Goal: Information Seeking & Learning: Learn about a topic

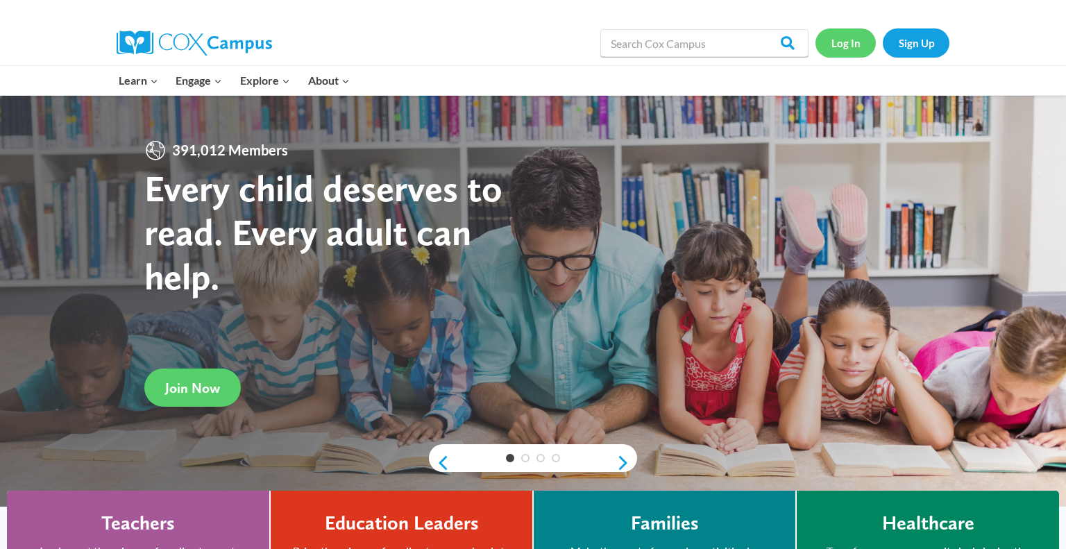
click at [855, 53] on link "Log In" at bounding box center [846, 42] width 60 height 28
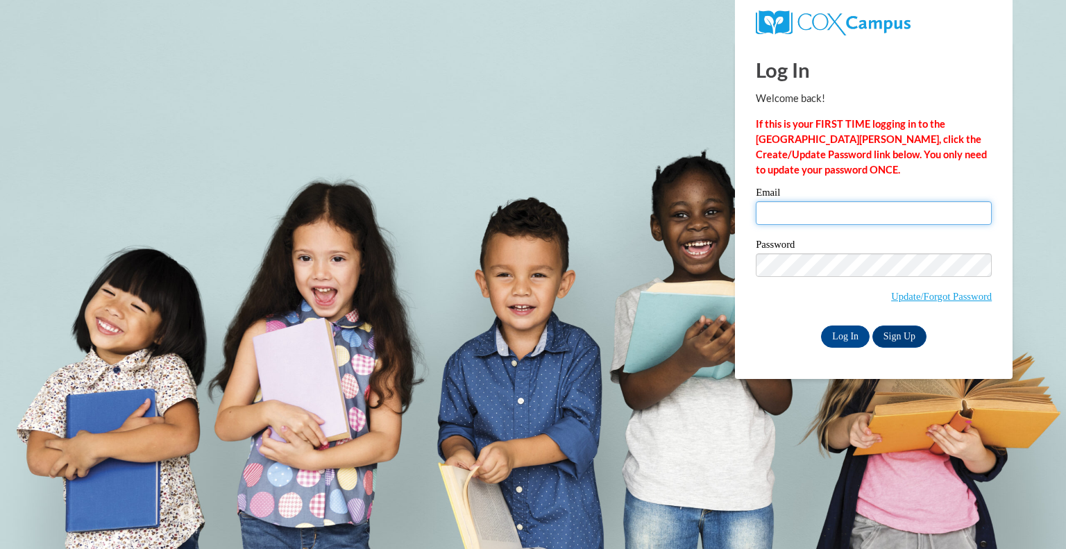
click at [836, 220] on input "Email" at bounding box center [874, 213] width 236 height 24
type input "jrosengren@grafton.k12.wi.us"
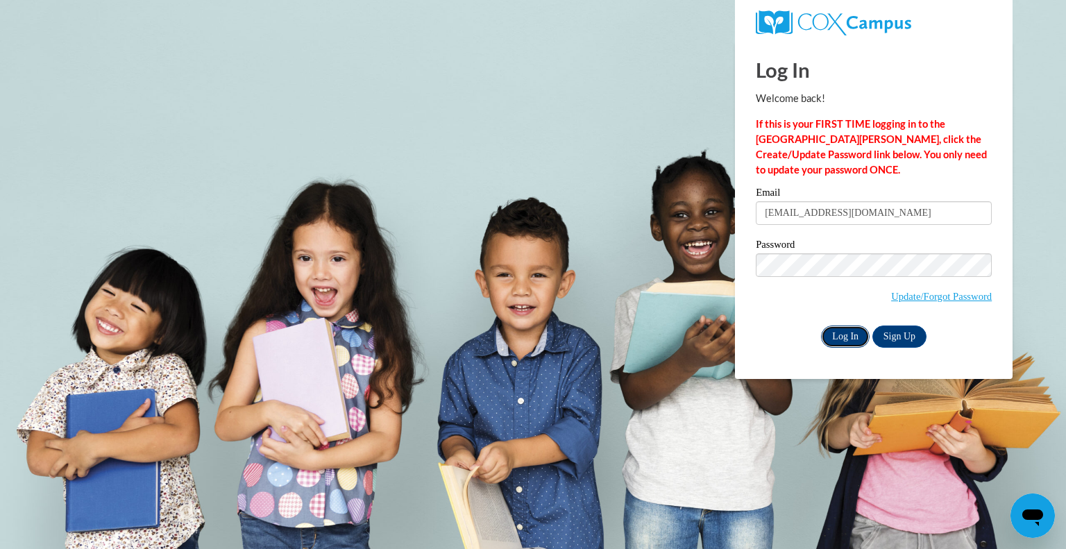
click at [852, 341] on input "Log In" at bounding box center [845, 337] width 49 height 22
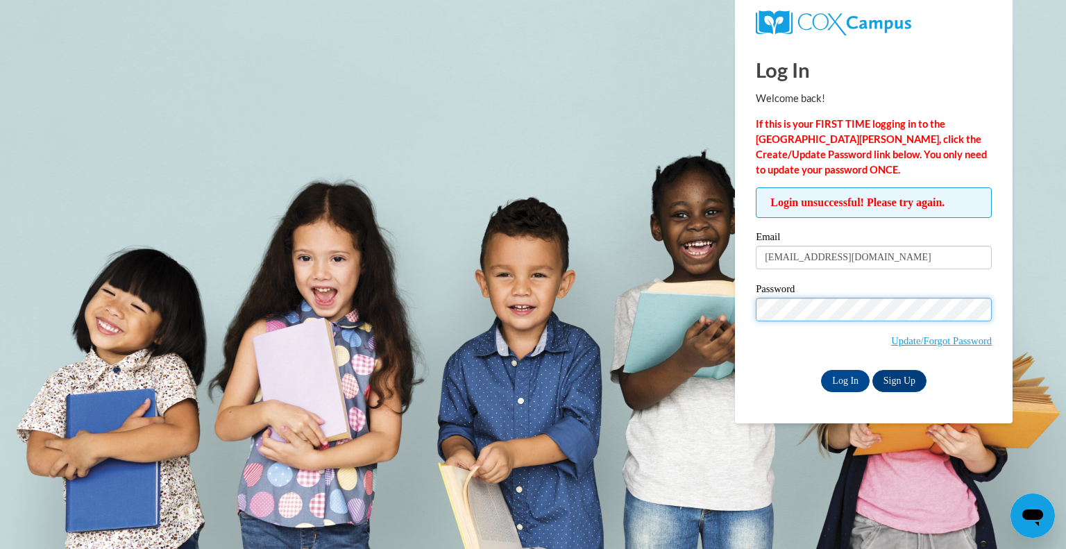
click at [821, 370] on input "Log In" at bounding box center [845, 381] width 49 height 22
click at [852, 377] on input "Log In" at bounding box center [845, 381] width 49 height 22
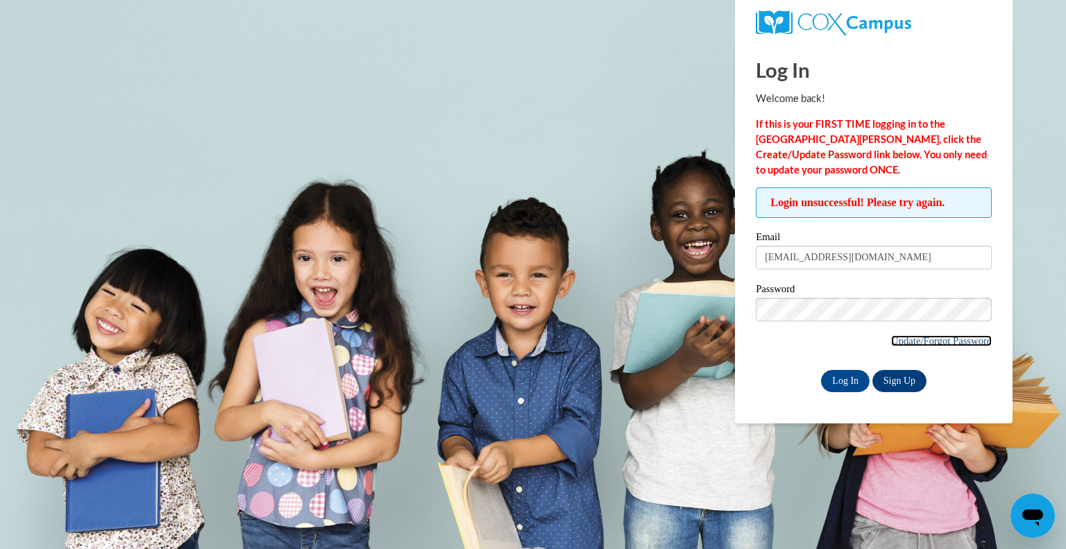
click at [907, 338] on link "Update/Forgot Password" at bounding box center [941, 340] width 101 height 11
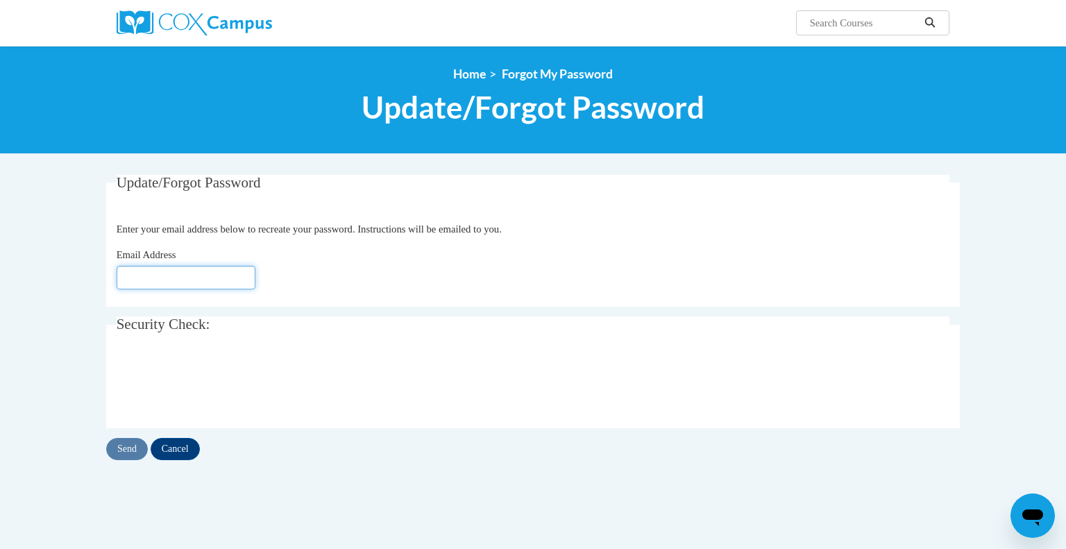
click at [228, 276] on input "Email Address" at bounding box center [186, 278] width 139 height 24
type input "[EMAIL_ADDRESS][DOMAIN_NAME]"
click at [129, 457] on input "Send" at bounding box center [127, 449] width 42 height 22
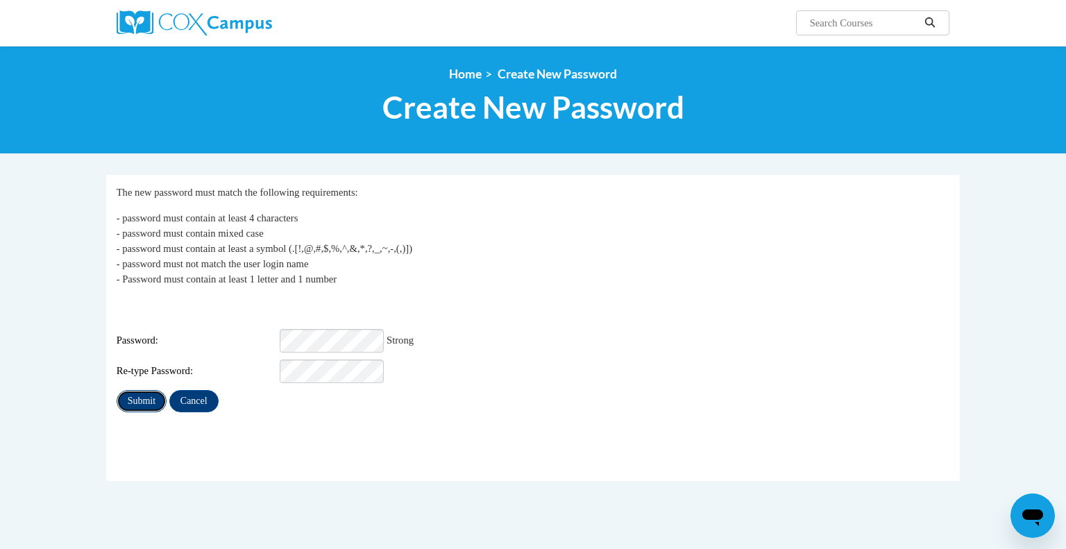
click at [132, 396] on input "Submit" at bounding box center [142, 401] width 50 height 22
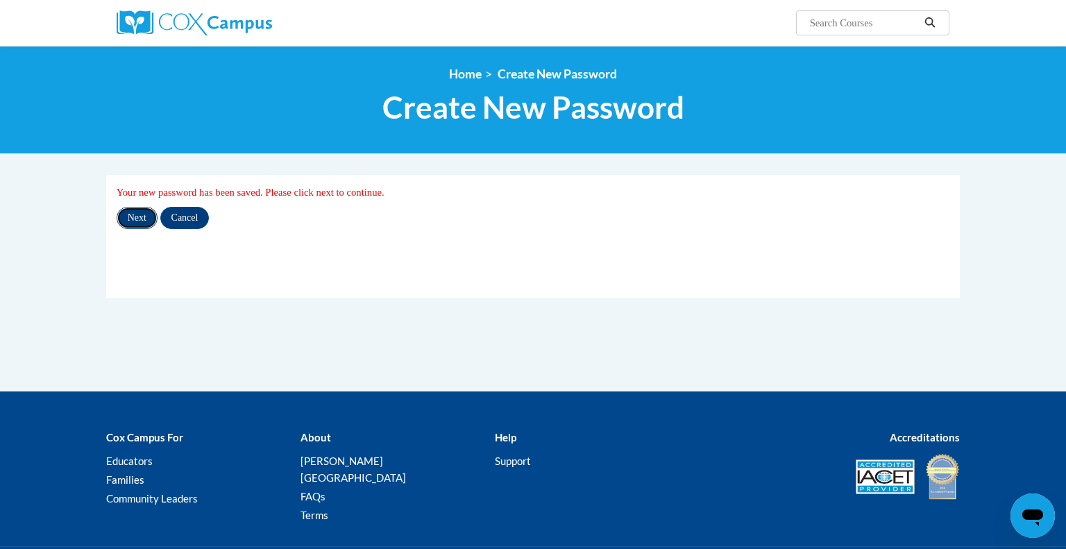
click at [145, 220] on input "Next" at bounding box center [137, 218] width 41 height 22
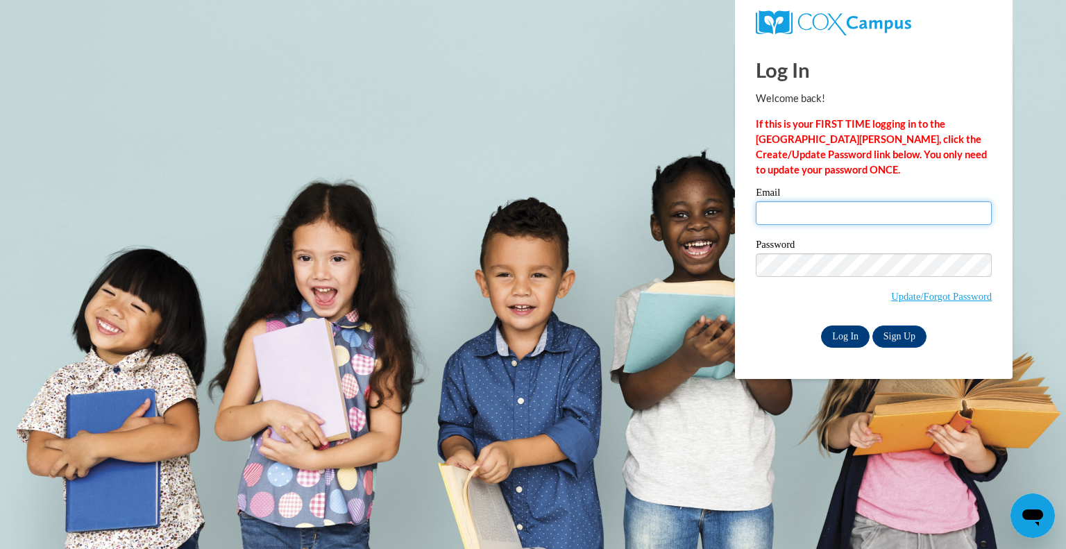
type input "jrosengren@grafton.k12.wi.us"
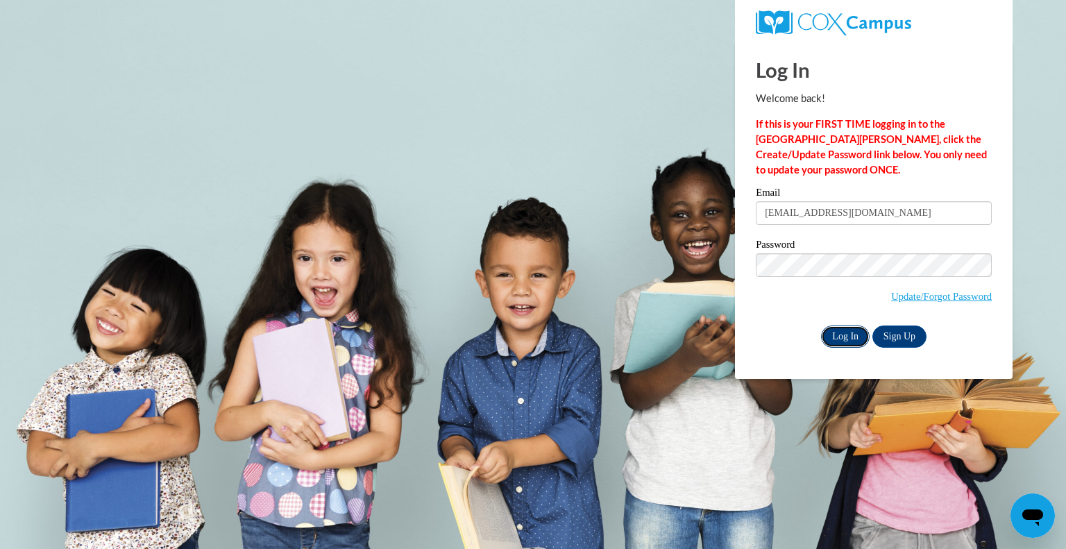
click at [855, 335] on input "Log In" at bounding box center [845, 337] width 49 height 22
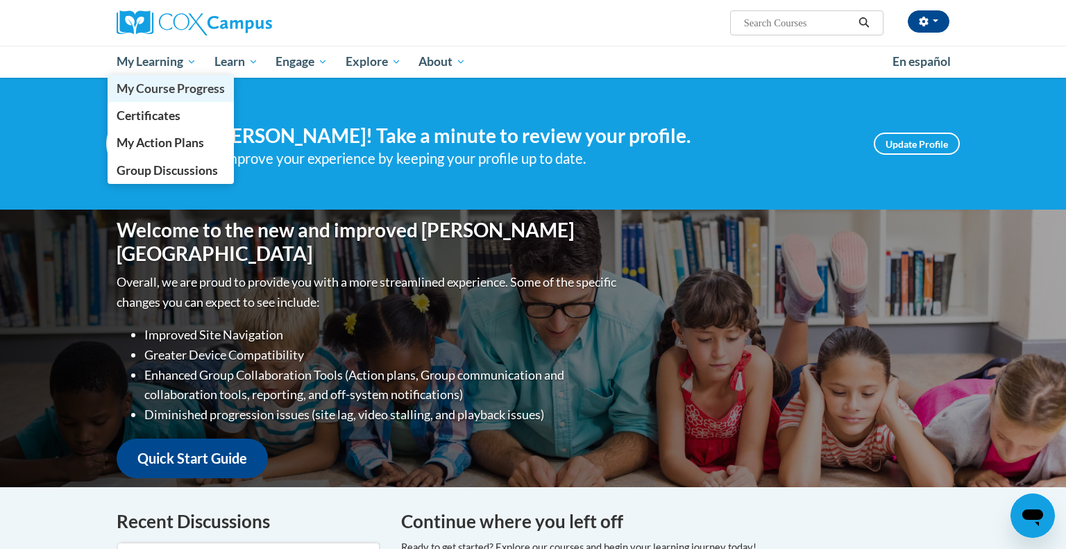
click at [186, 84] on span "My Course Progress" at bounding box center [171, 88] width 108 height 15
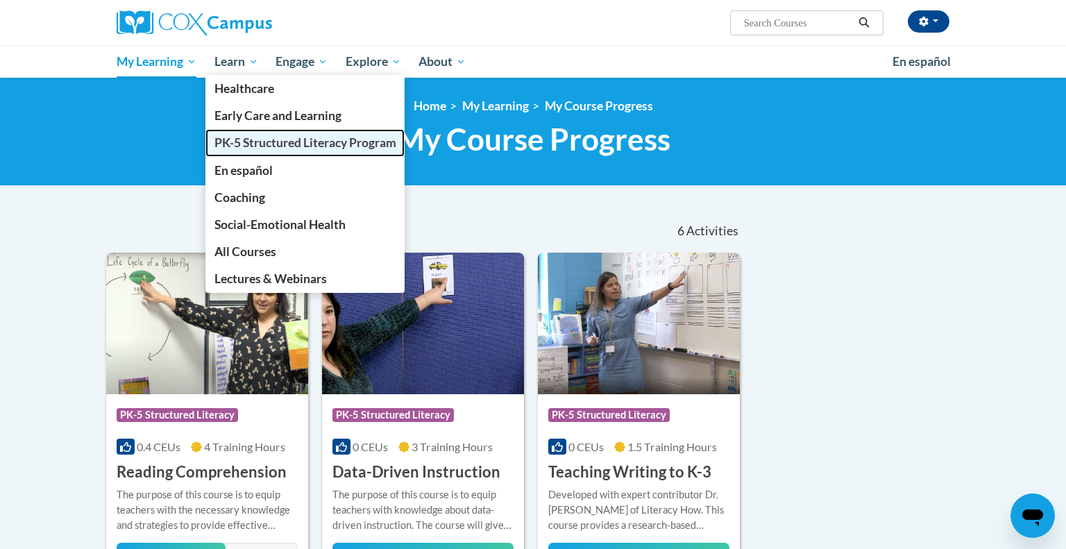
click at [251, 150] on span "PK-5 Structured Literacy Program" at bounding box center [305, 142] width 182 height 15
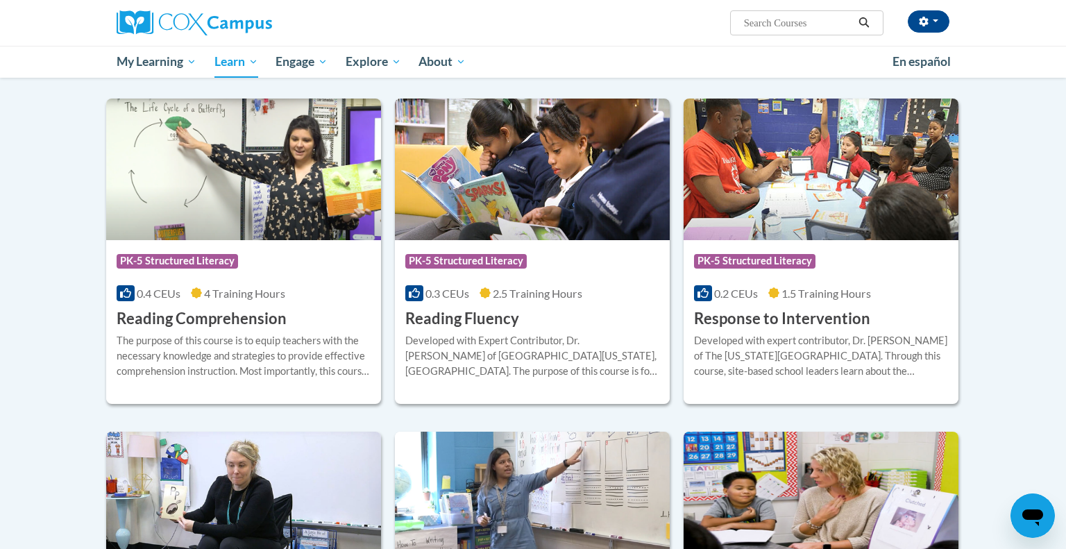
scroll to position [1153, 0]
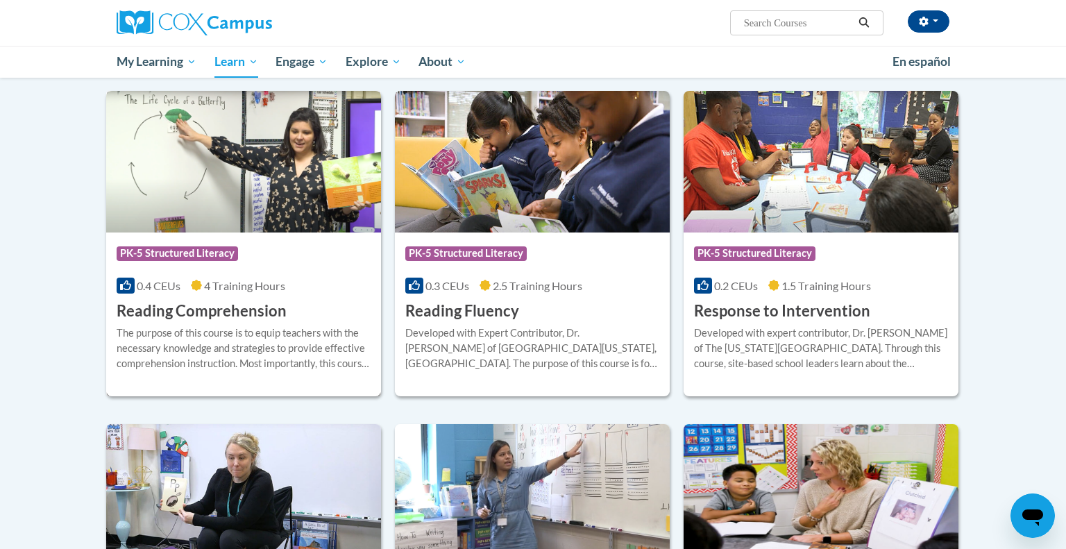
click at [213, 326] on div "The purpose of this course is to equip teachers with the necessary knowledge an…" at bounding box center [244, 349] width 254 height 46
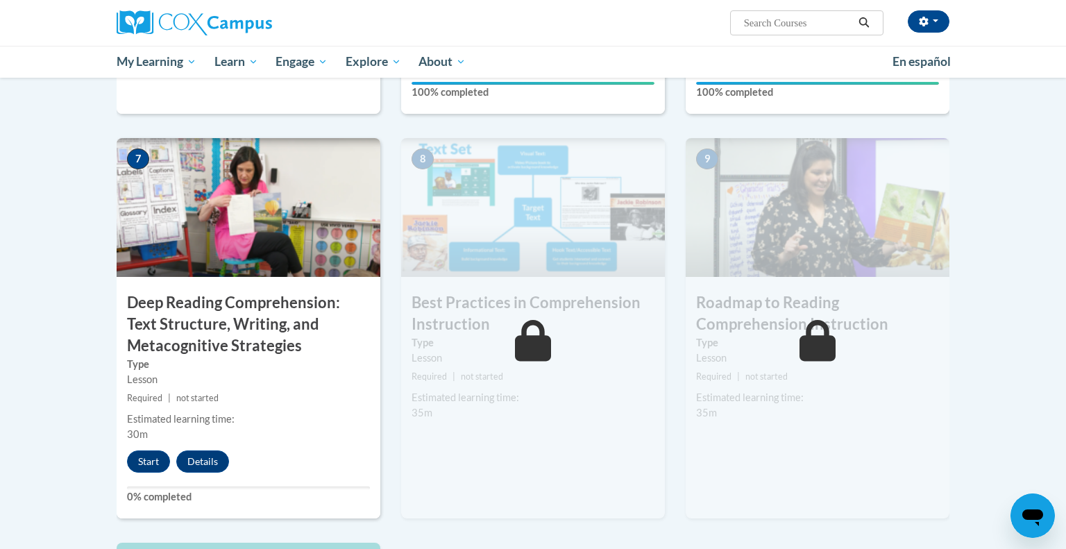
scroll to position [1012, 0]
click at [154, 459] on button "Start" at bounding box center [148, 461] width 43 height 22
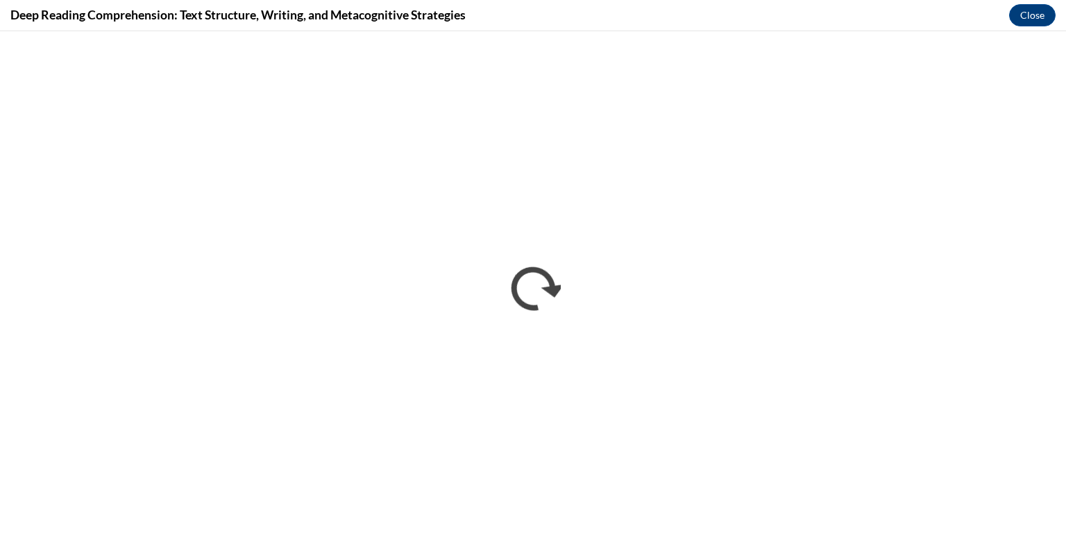
scroll to position [0, 0]
click at [1031, 10] on button "Close" at bounding box center [1032, 15] width 47 height 22
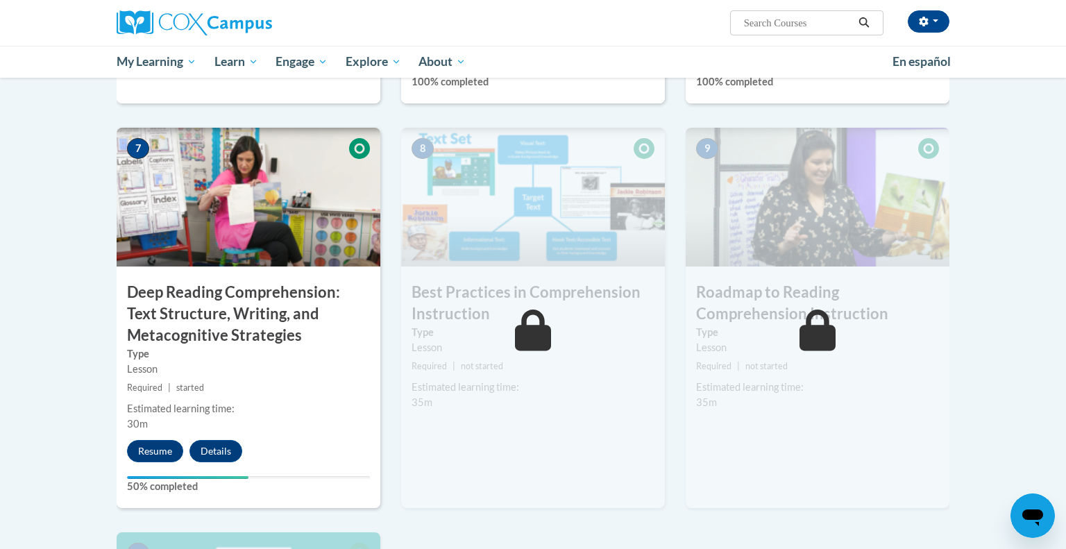
scroll to position [1020, 0]
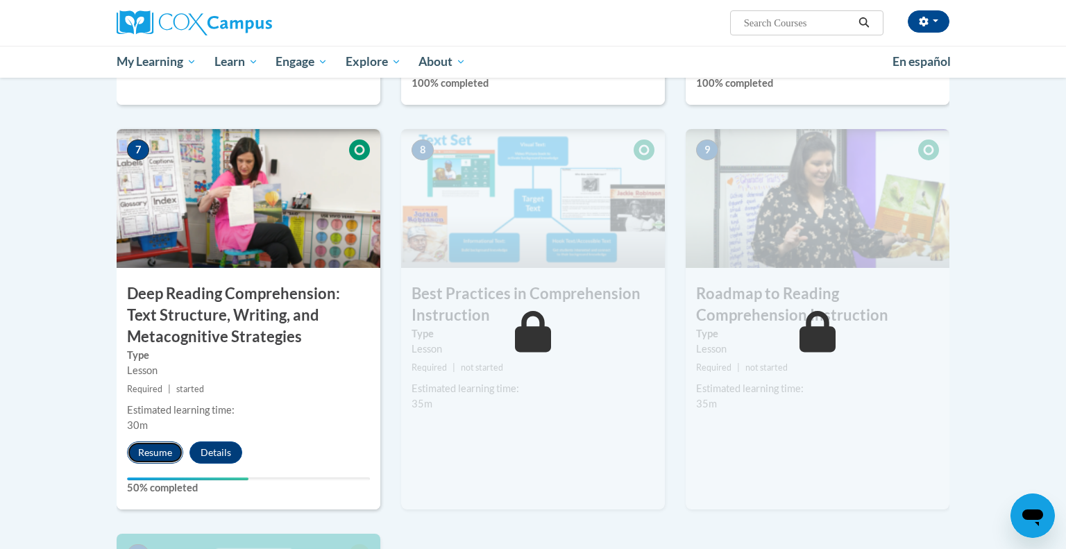
click at [155, 444] on button "Resume" at bounding box center [155, 452] width 56 height 22
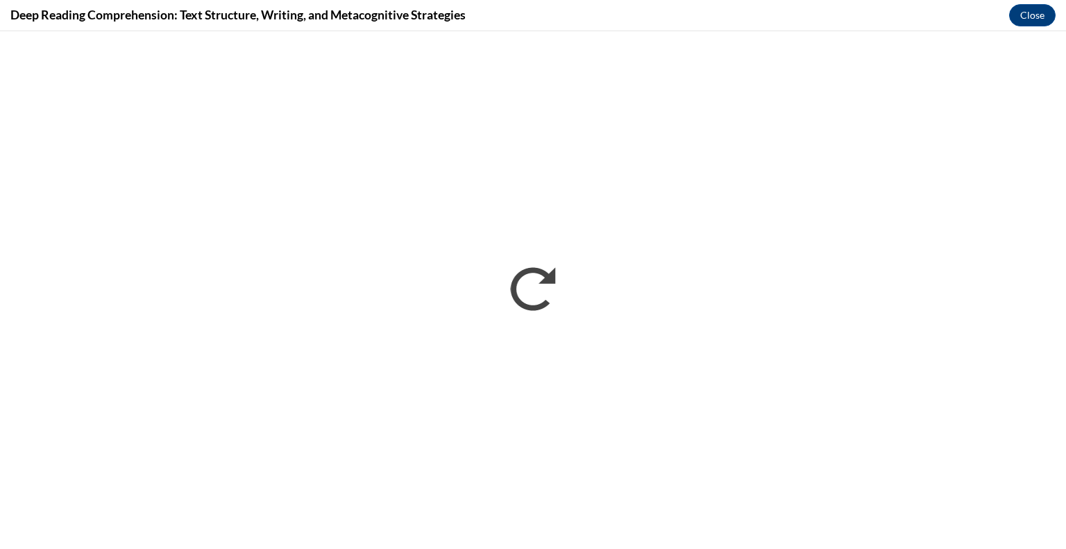
scroll to position [0, 0]
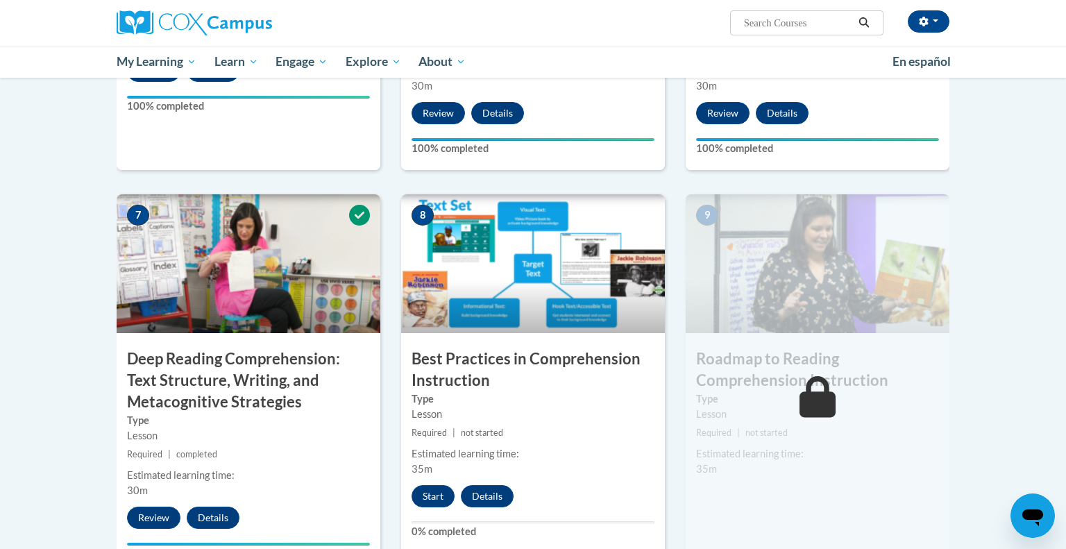
scroll to position [963, 0]
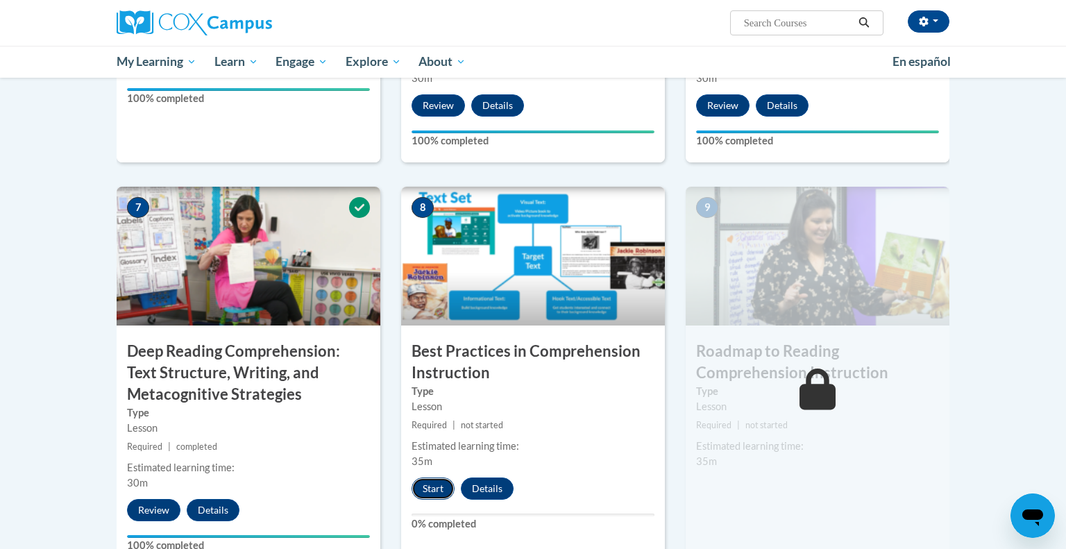
click at [430, 494] on button "Start" at bounding box center [433, 489] width 43 height 22
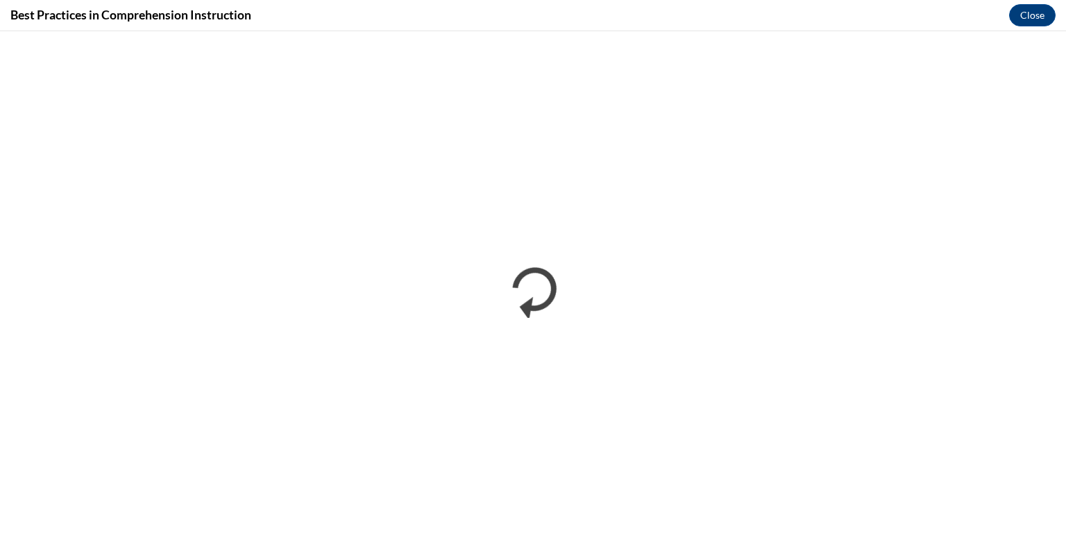
scroll to position [0, 0]
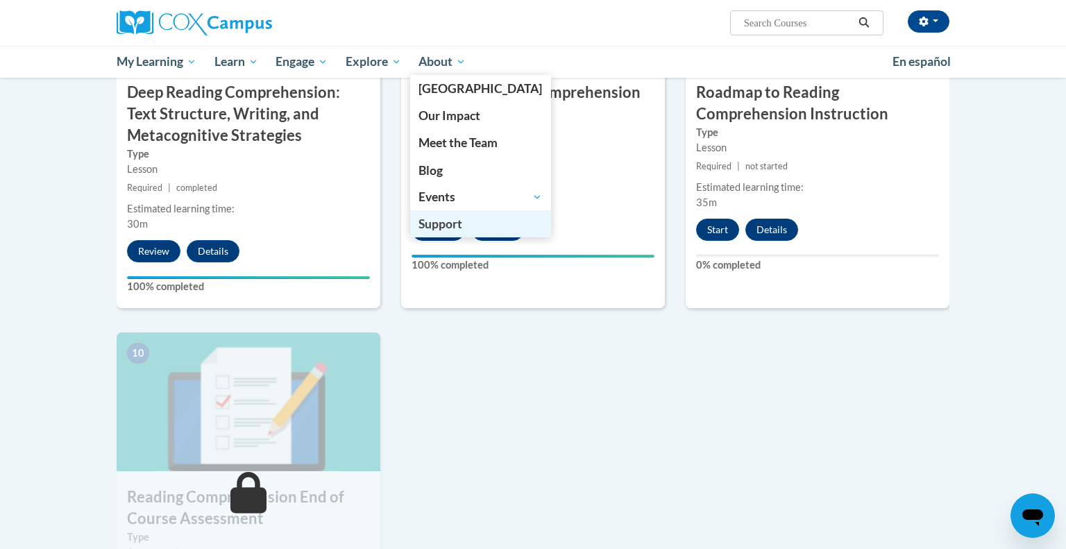
scroll to position [1229, 0]
